Goal: Transaction & Acquisition: Purchase product/service

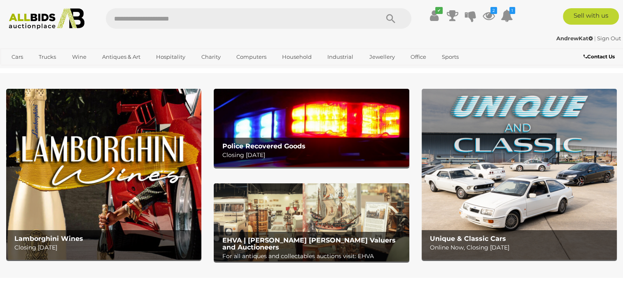
click at [521, 154] on img at bounding box center [519, 174] width 195 height 171
click at [560, 156] on img at bounding box center [519, 174] width 195 height 171
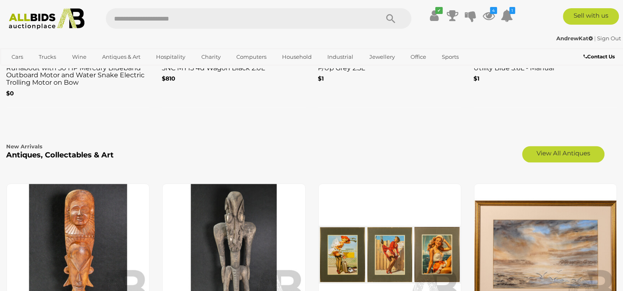
scroll to position [1317, 0]
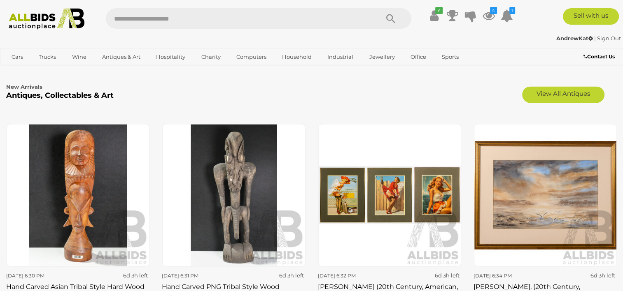
click at [152, 142] on div "Friday 6:30 PM 6d 3h left Hand Carved Asian Tribal Style Hard Wood Figure $0" at bounding box center [78, 232] width 156 height 217
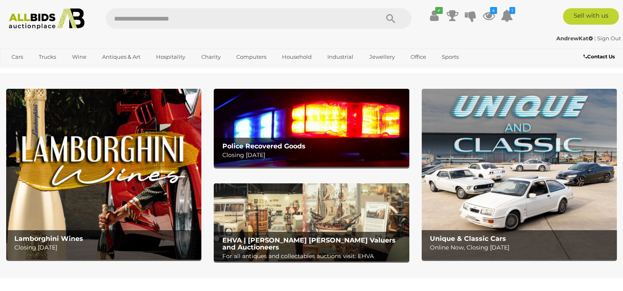
scroll to position [0, 0]
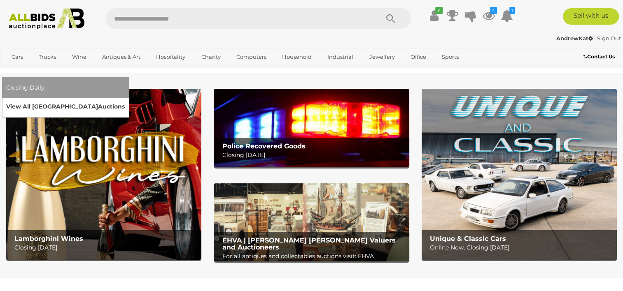
click at [125, 100] on link "View All Sydney Auctions" at bounding box center [65, 106] width 119 height 13
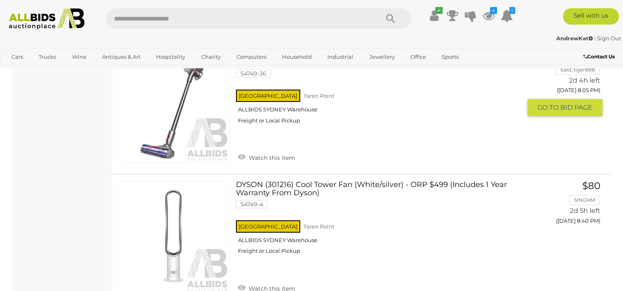
scroll to position [6340, 0]
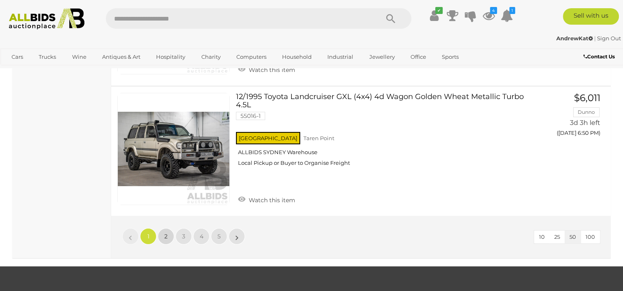
click at [167, 233] on span "2" at bounding box center [165, 236] width 3 height 7
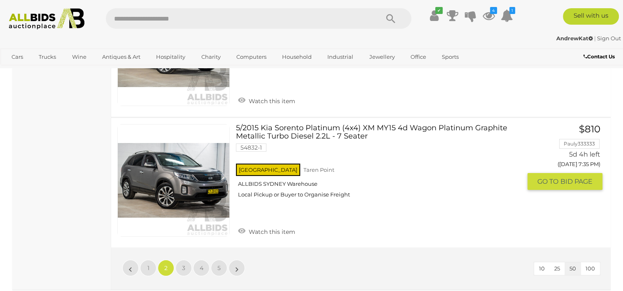
scroll to position [6380, 0]
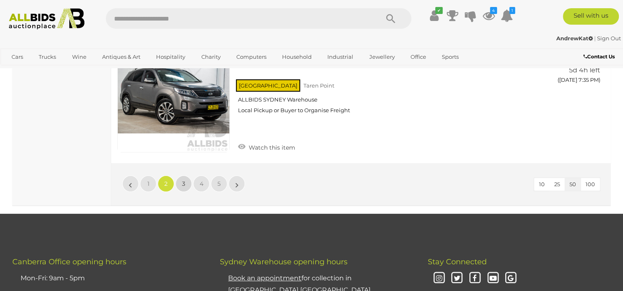
click at [183, 180] on span "3" at bounding box center [183, 183] width 3 height 7
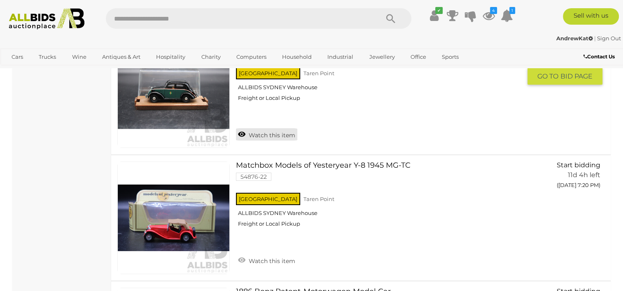
scroll to position [6256, 0]
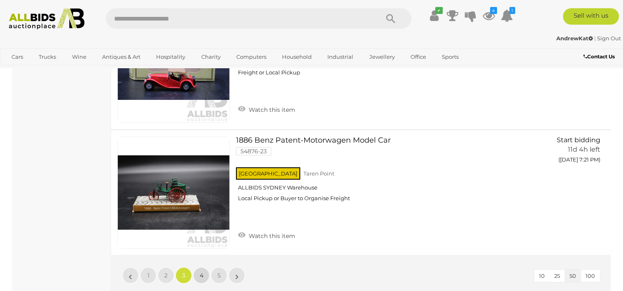
click at [201, 272] on span "4" at bounding box center [202, 275] width 4 height 7
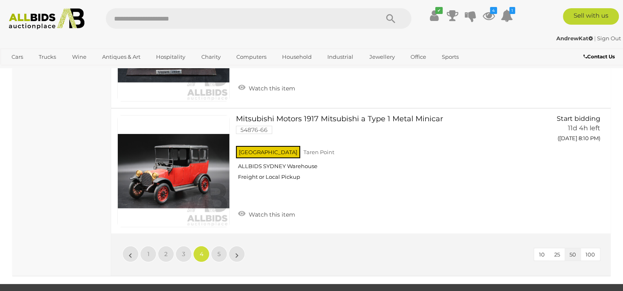
scroll to position [6215, 0]
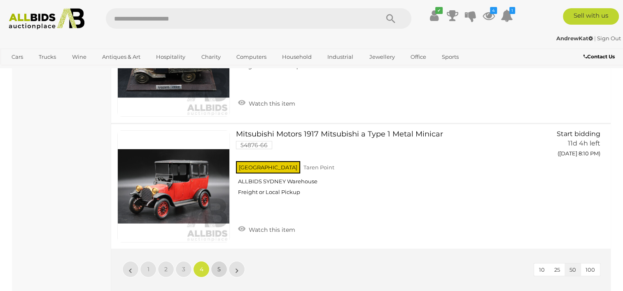
click at [218, 266] on span "5" at bounding box center [218, 269] width 3 height 7
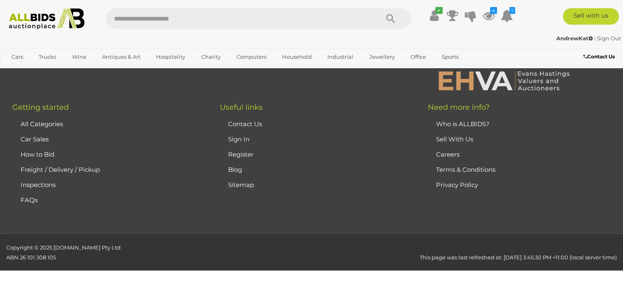
scroll to position [40, 0]
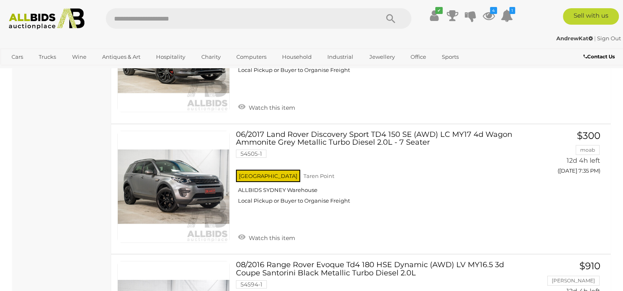
scroll to position [5680, 0]
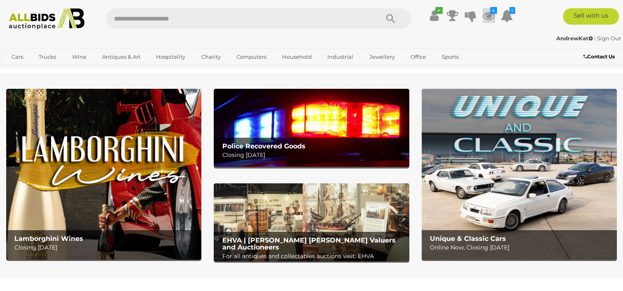
click at [489, 14] on icon at bounding box center [489, 15] width 12 height 15
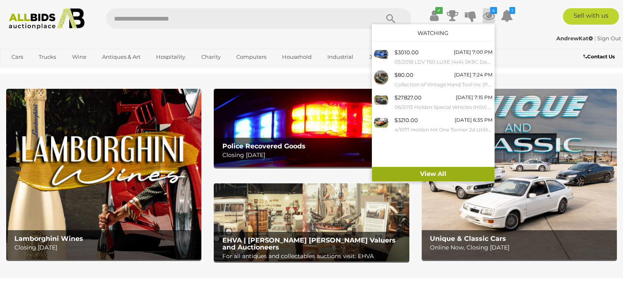
click at [433, 171] on link "View All" at bounding box center [433, 174] width 123 height 14
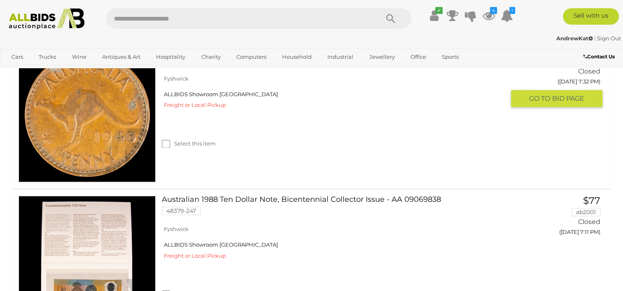
scroll to position [1029, 0]
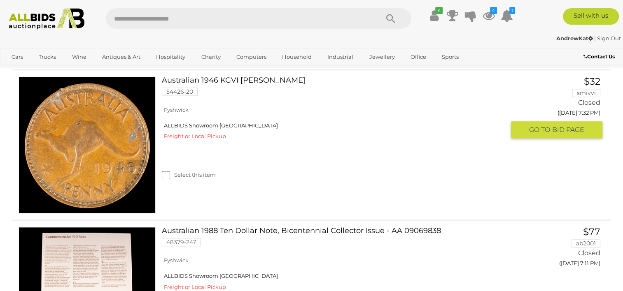
click at [118, 154] on link at bounding box center [87, 145] width 137 height 137
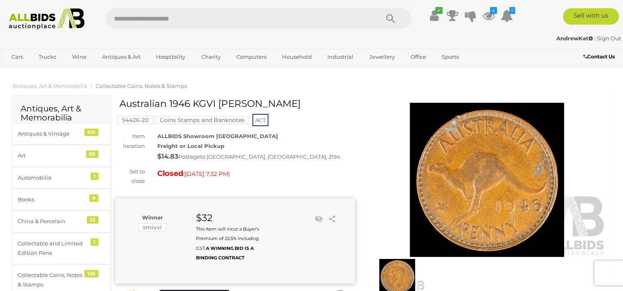
click at [201, 121] on mark "Coins Stamps and Banknotes" at bounding box center [202, 120] width 94 height 8
